Goal: Navigation & Orientation: Find specific page/section

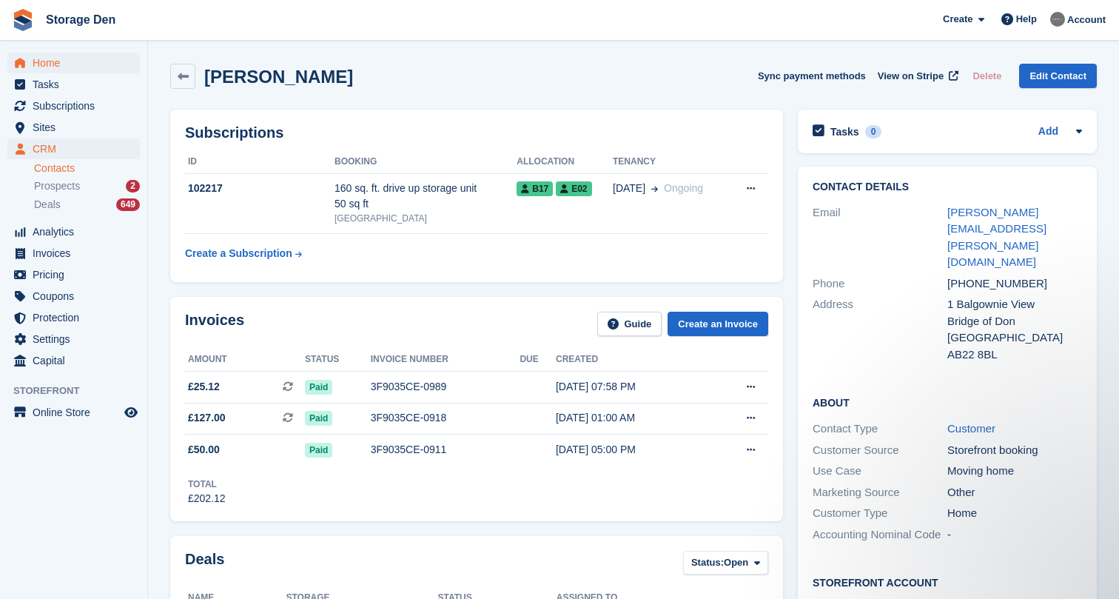
click at [67, 62] on span "Home" at bounding box center [77, 63] width 89 height 21
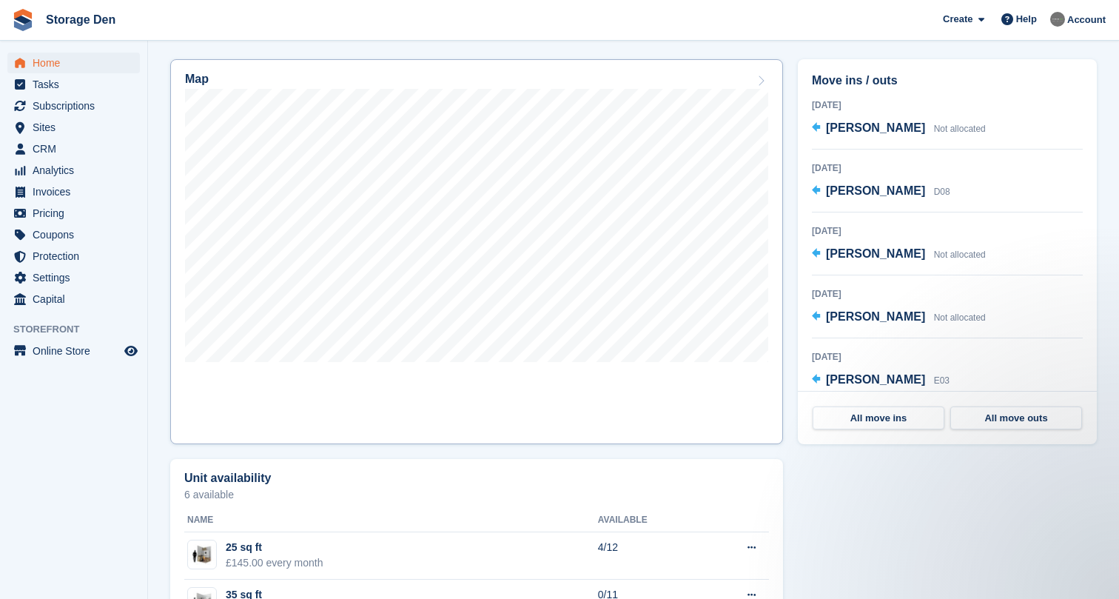
click at [369, 411] on link "Map" at bounding box center [476, 251] width 613 height 385
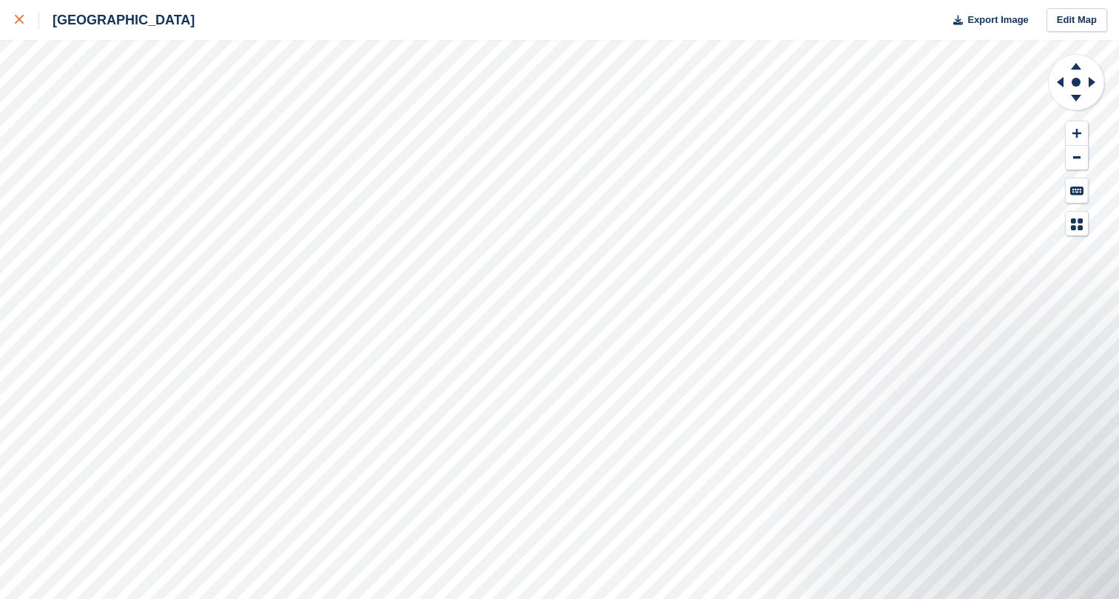
click at [15, 9] on link at bounding box center [19, 20] width 39 height 40
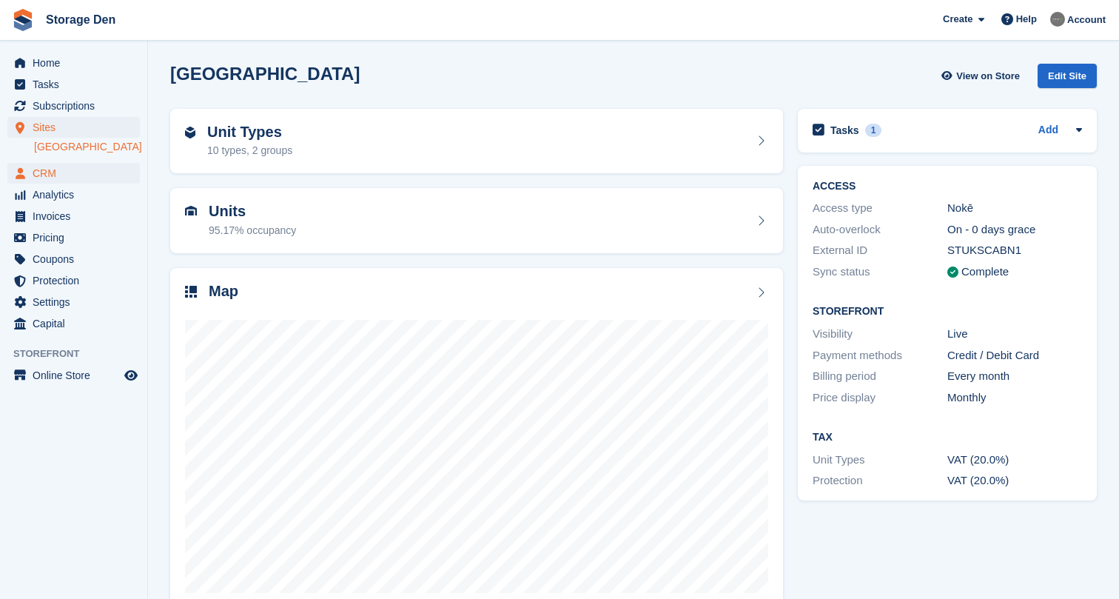
click at [70, 177] on span "CRM" at bounding box center [77, 173] width 89 height 21
